Goal: Communication & Community: Connect with others

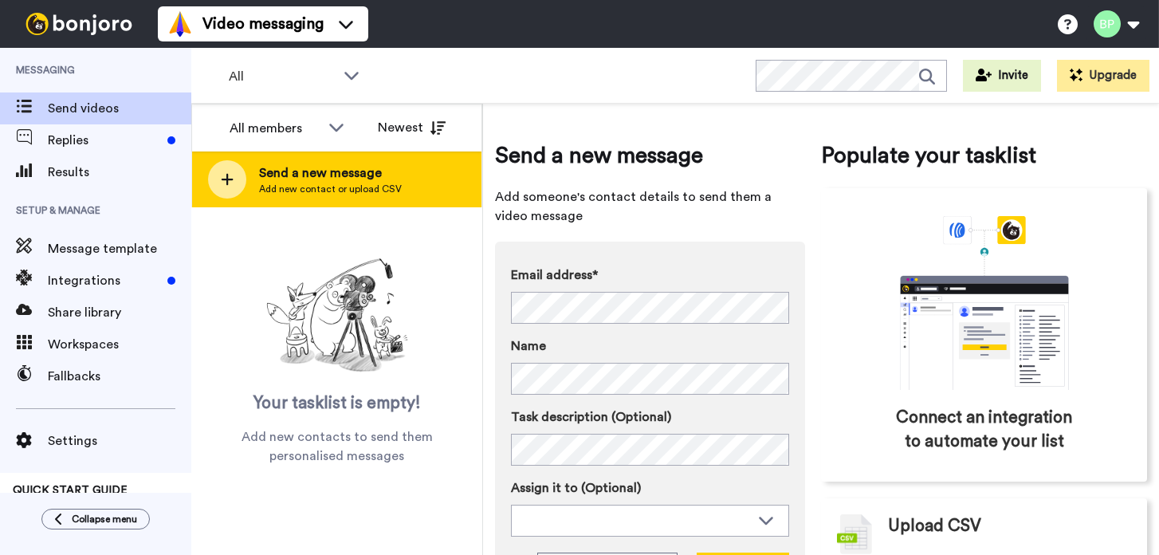
click at [339, 191] on span "Add new contact or upload CSV" at bounding box center [330, 188] width 143 height 13
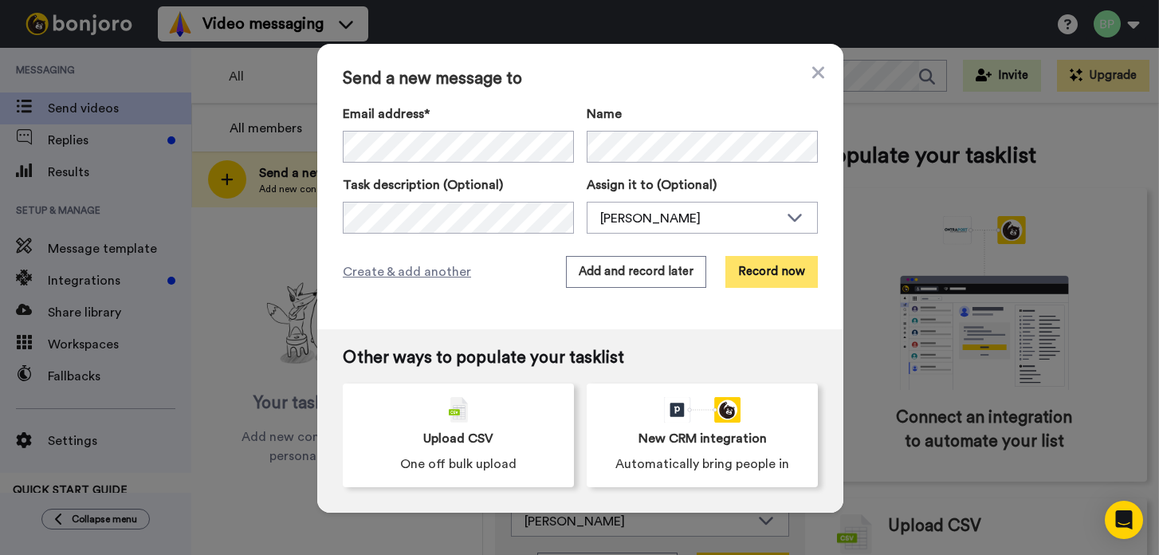
click at [776, 281] on button "Record now" at bounding box center [771, 272] width 92 height 32
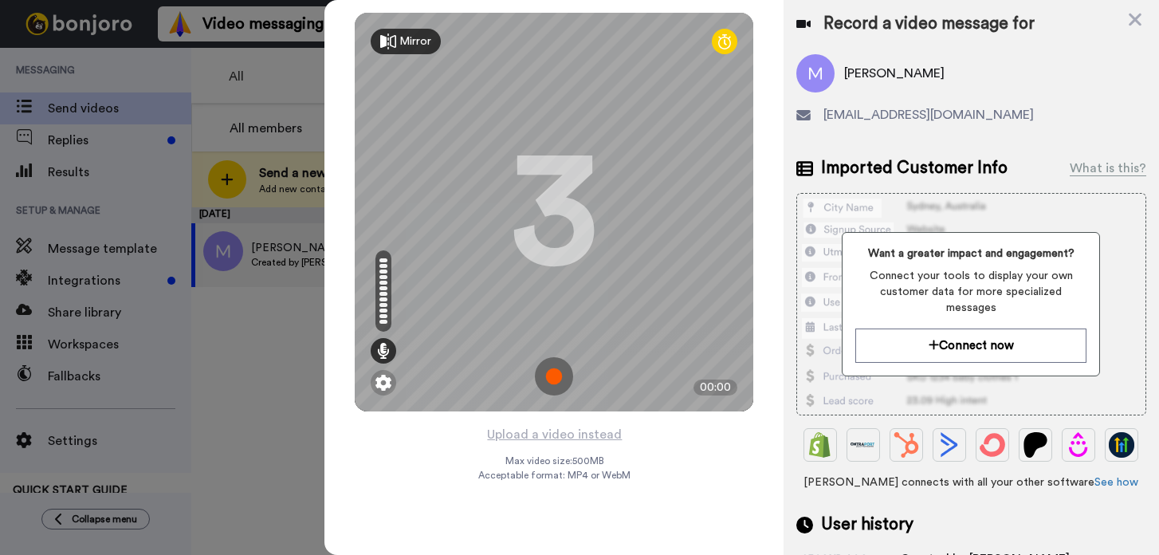
click at [550, 376] on img at bounding box center [554, 376] width 38 height 38
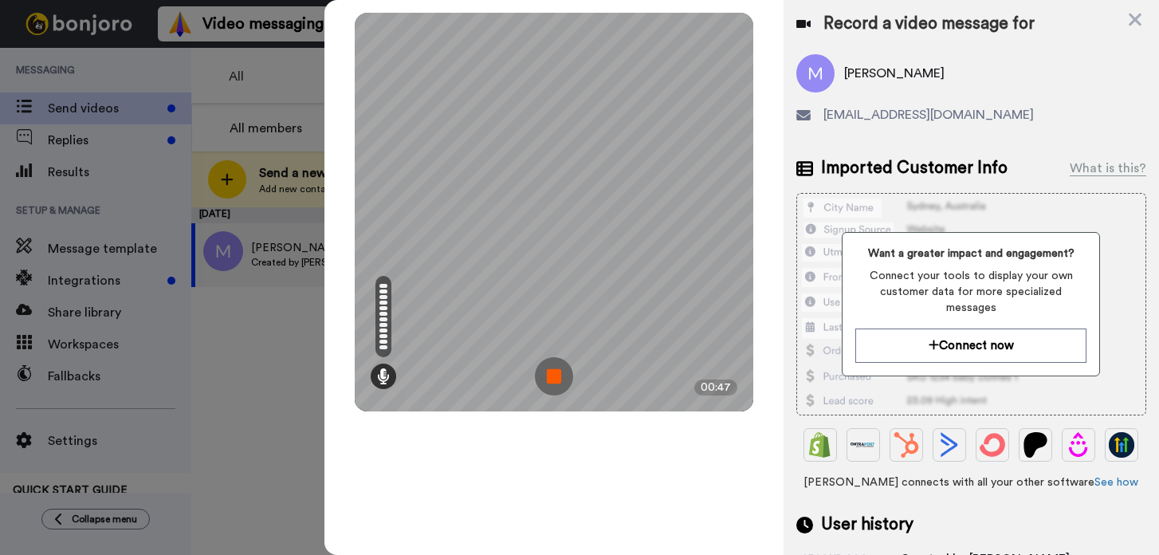
click at [558, 371] on img at bounding box center [554, 376] width 38 height 38
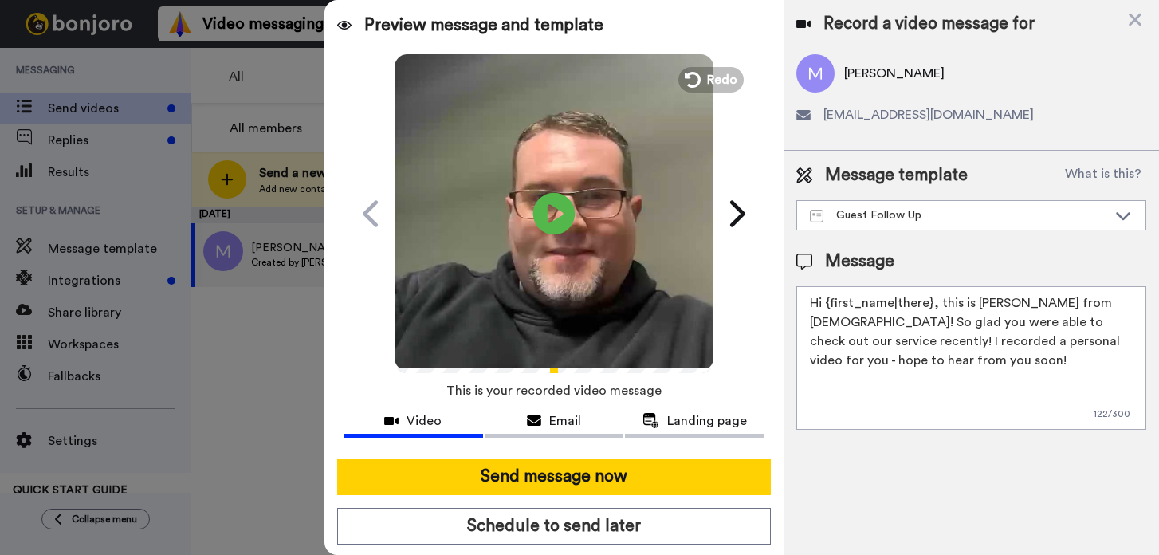
click at [539, 216] on icon at bounding box center [554, 213] width 42 height 42
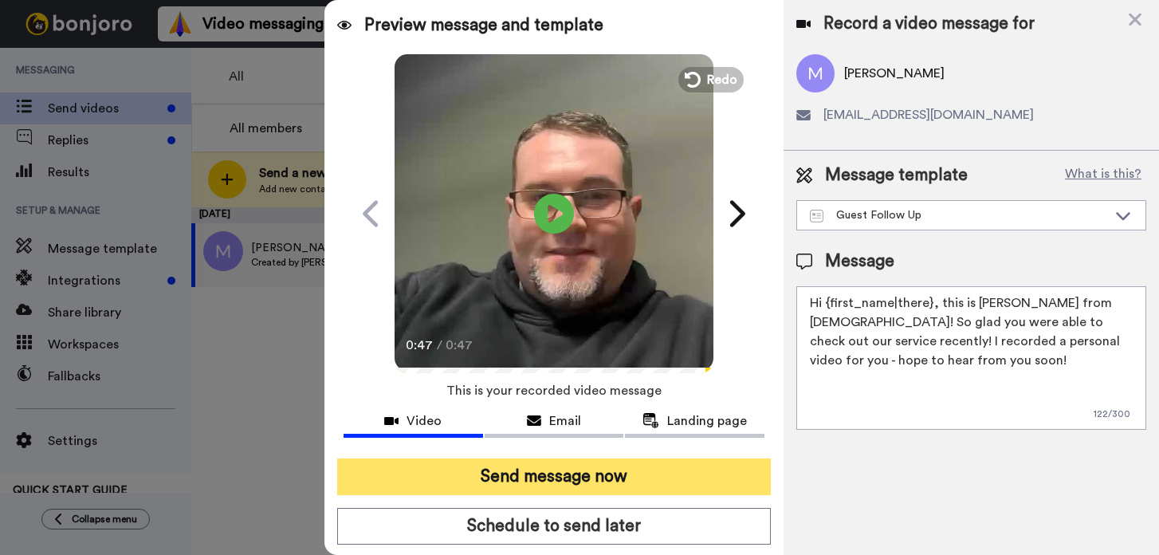
click at [607, 481] on button "Send message now" at bounding box center [554, 476] width 434 height 37
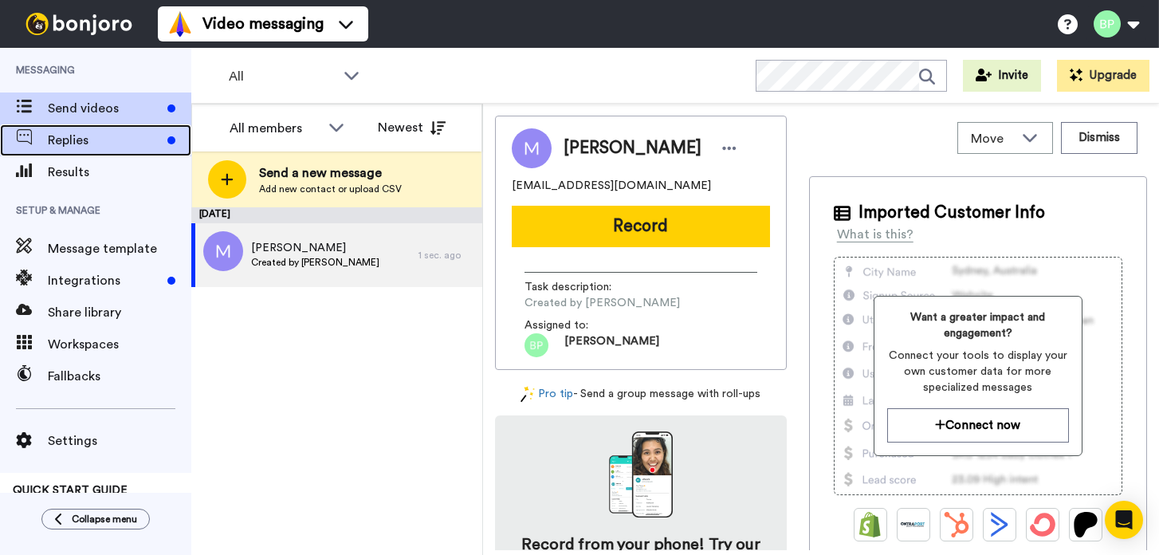
click at [67, 144] on span "Replies" at bounding box center [104, 140] width 113 height 19
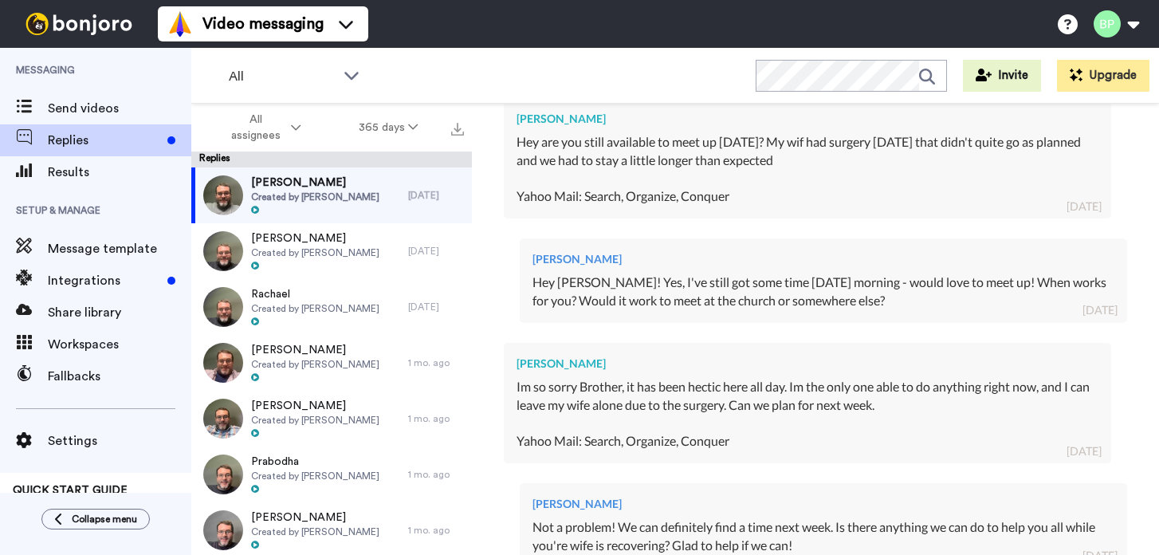
scroll to position [1477, 0]
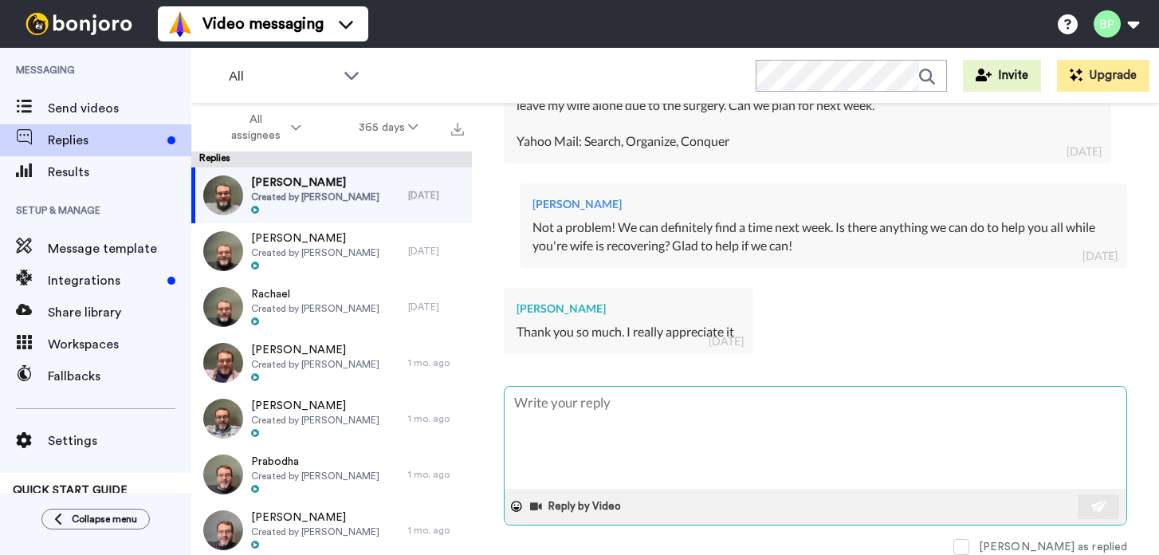
type textarea "x"
